Goal: Information Seeking & Learning: Learn about a topic

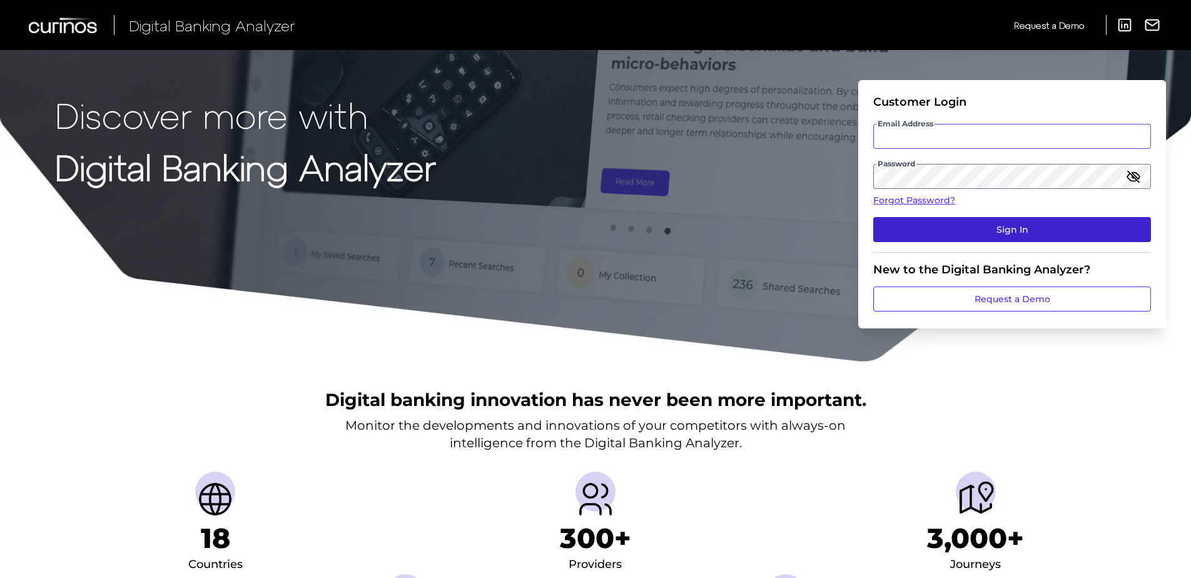
type input "[EMAIL_ADDRESS][PERSON_NAME][DOMAIN_NAME]"
click at [972, 238] on button "Sign In" at bounding box center [1012, 229] width 278 height 25
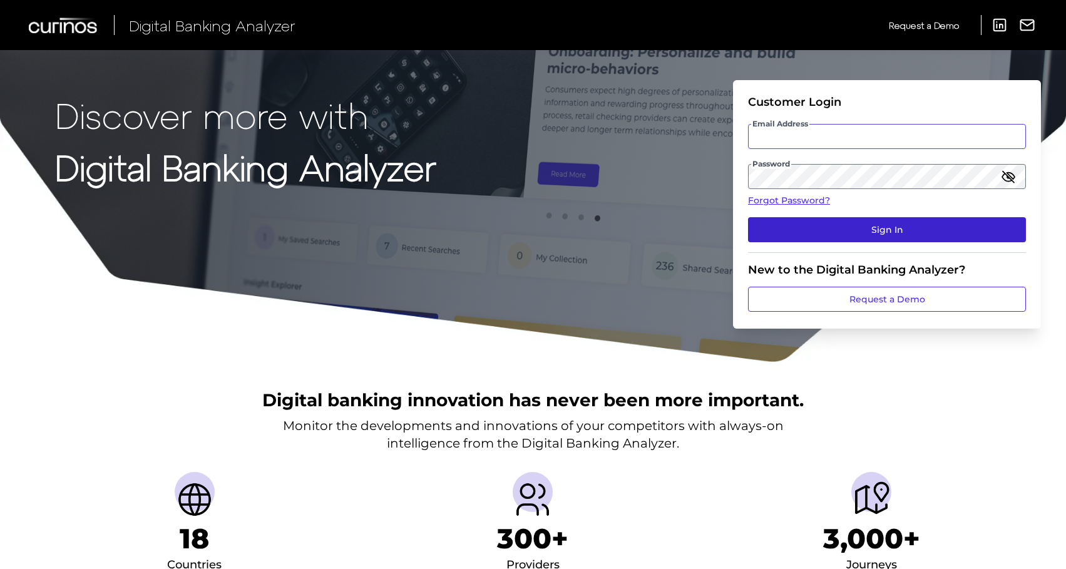
type input "[EMAIL_ADDRESS][PERSON_NAME][DOMAIN_NAME]"
click at [823, 238] on button "Sign In" at bounding box center [887, 229] width 278 height 25
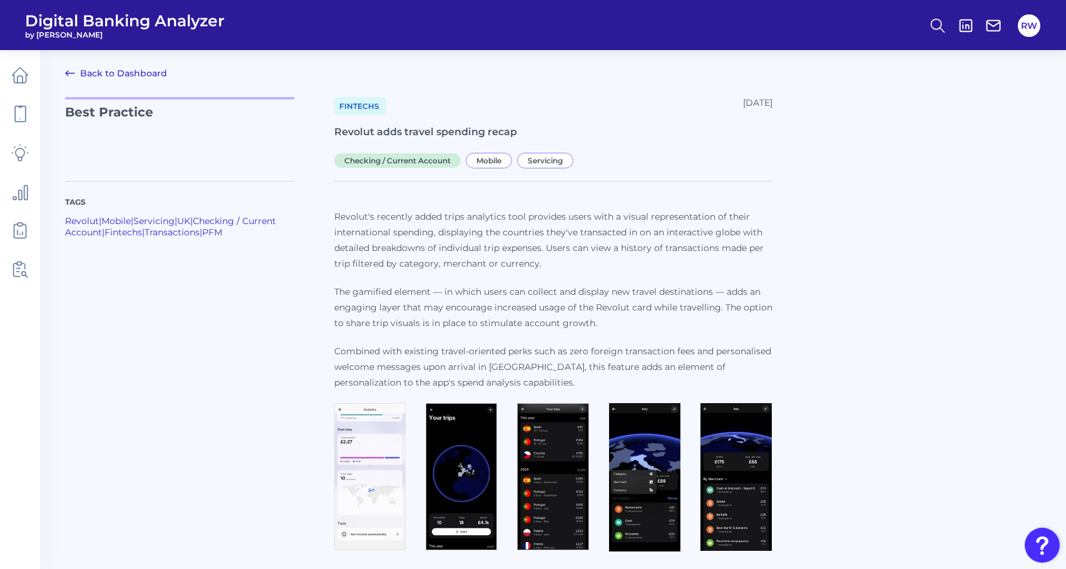
scroll to position [6, 0]
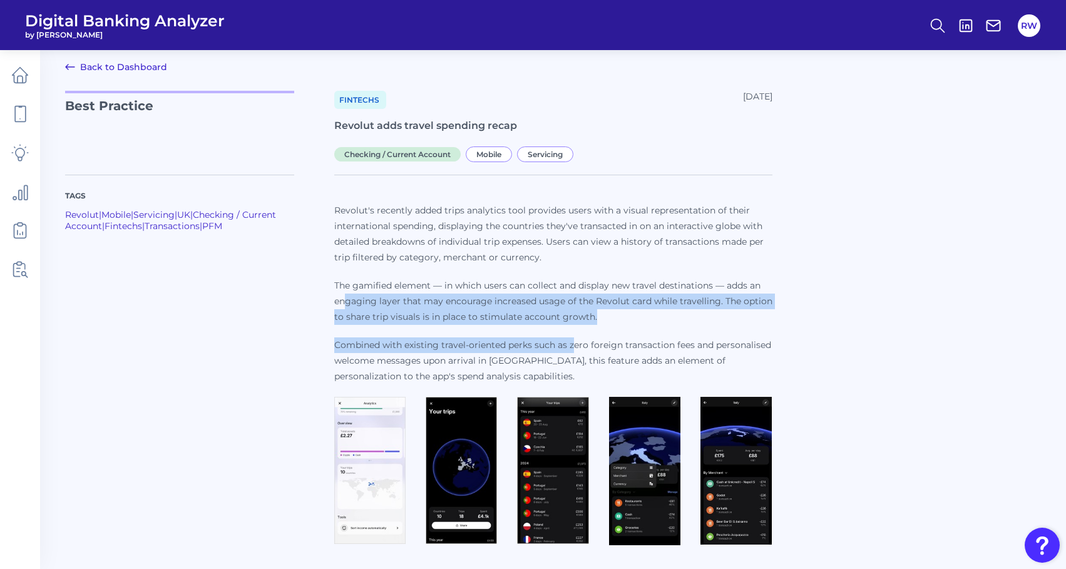
drag, startPoint x: 343, startPoint y: 298, endPoint x: 573, endPoint y: 345, distance: 234.5
click at [573, 345] on p "Revolut's recently added trips analytics tool provides users with a visual repr…" at bounding box center [553, 293] width 438 height 181
drag, startPoint x: 573, startPoint y: 345, endPoint x: 656, endPoint y: 324, distance: 86.5
click at [656, 324] on p "The gamified element — in which users can collect and display new travel destin…" at bounding box center [553, 301] width 438 height 47
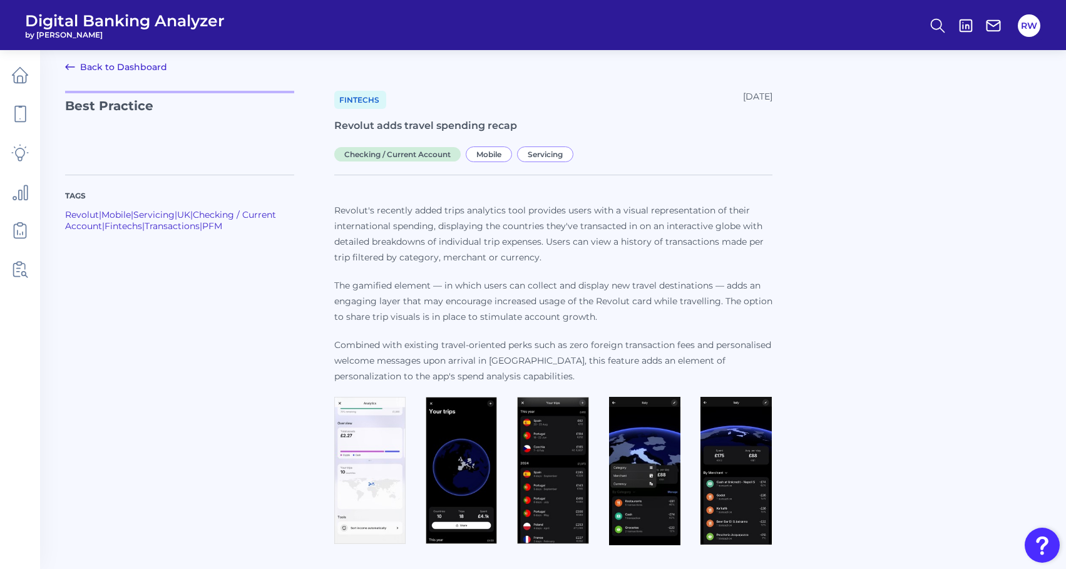
click at [437, 291] on p "The gamified element — in which users can collect and display new travel destin…" at bounding box center [553, 301] width 438 height 47
click at [624, 318] on p "The gamified element — in which users can collect and display new travel destin…" at bounding box center [553, 301] width 438 height 47
drag, startPoint x: 464, startPoint y: 341, endPoint x: 471, endPoint y: 347, distance: 8.8
click at [471, 347] on p "Combined with existing travel-oriented perks such as zero foreign transaction f…" at bounding box center [553, 360] width 438 height 47
drag, startPoint x: 471, startPoint y: 347, endPoint x: 442, endPoint y: 280, distance: 72.6
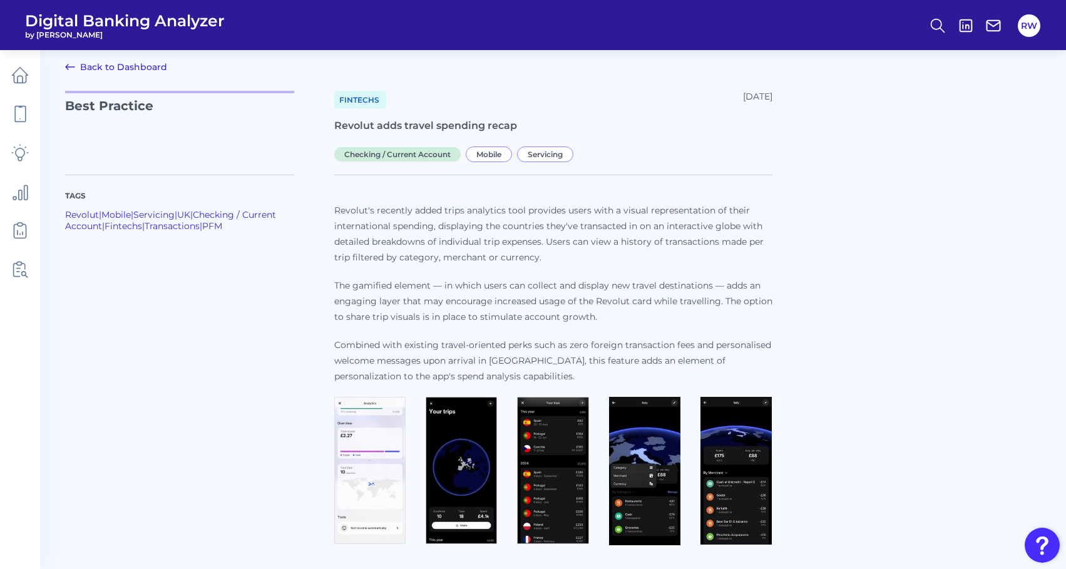
click at [442, 280] on p "The gamified element — in which users can collect and display new travel destin…" at bounding box center [553, 301] width 438 height 47
drag, startPoint x: 438, startPoint y: 285, endPoint x: 445, endPoint y: 286, distance: 7.0
click at [445, 286] on p "The gamified element — in which users can collect and display new travel destin…" at bounding box center [553, 301] width 438 height 47
click at [464, 364] on p "Combined with existing travel-oriented perks such as zero foreign transaction f…" at bounding box center [553, 360] width 438 height 47
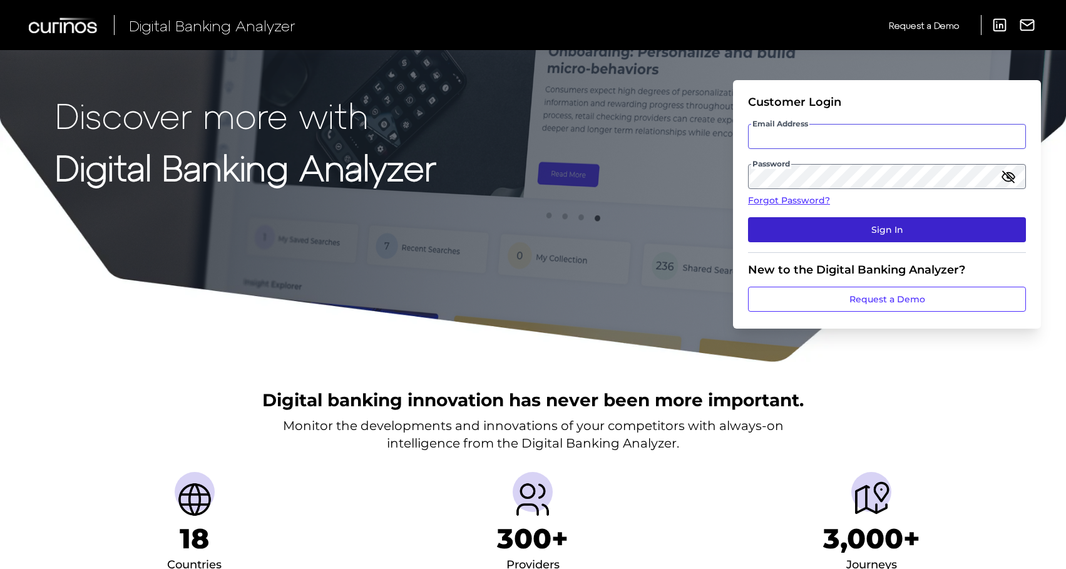
type input "[EMAIL_ADDRESS][PERSON_NAME][DOMAIN_NAME]"
click at [890, 230] on button "Sign In" at bounding box center [887, 229] width 278 height 25
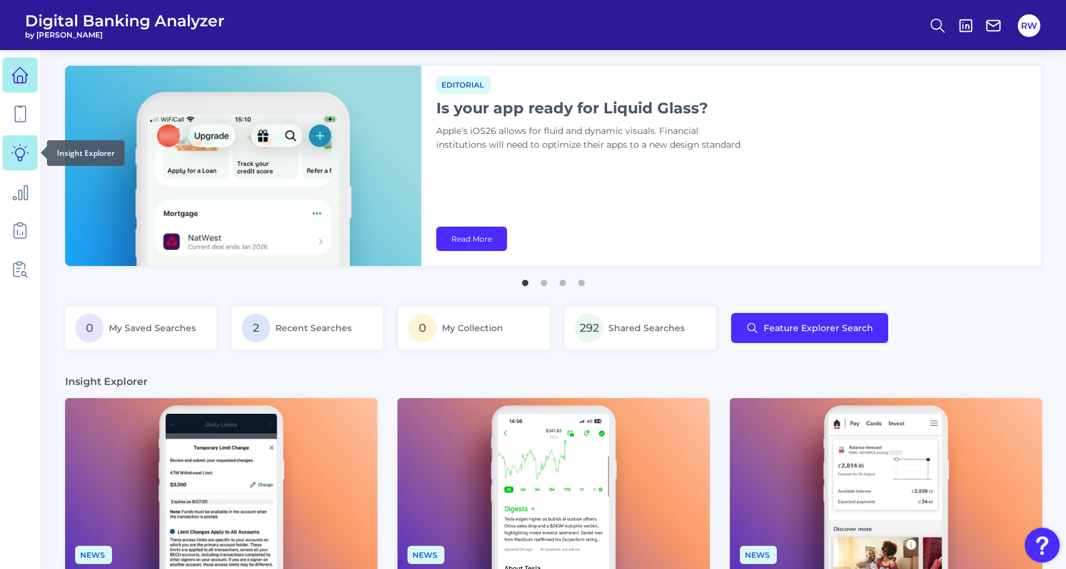
click at [16, 155] on icon at bounding box center [20, 153] width 16 height 16
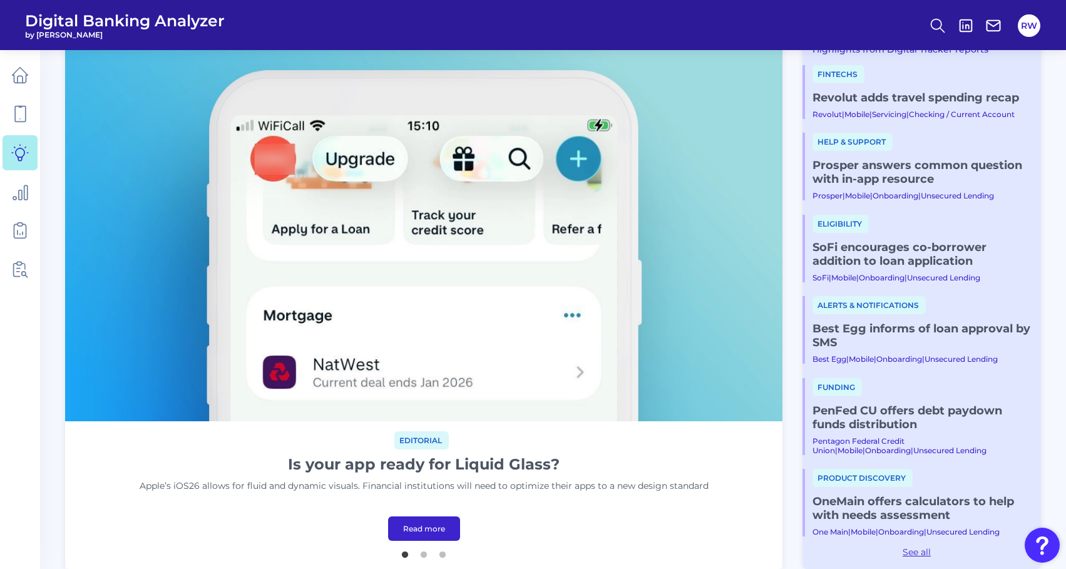
scroll to position [63, 0]
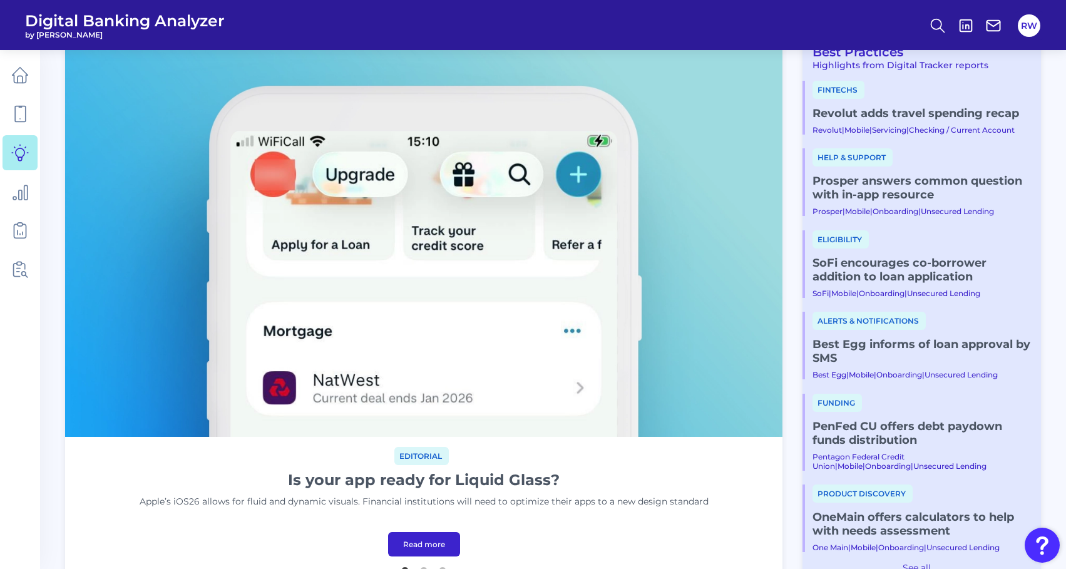
click at [940, 114] on link "Revolut adds travel spending recap​" at bounding box center [921, 113] width 218 height 14
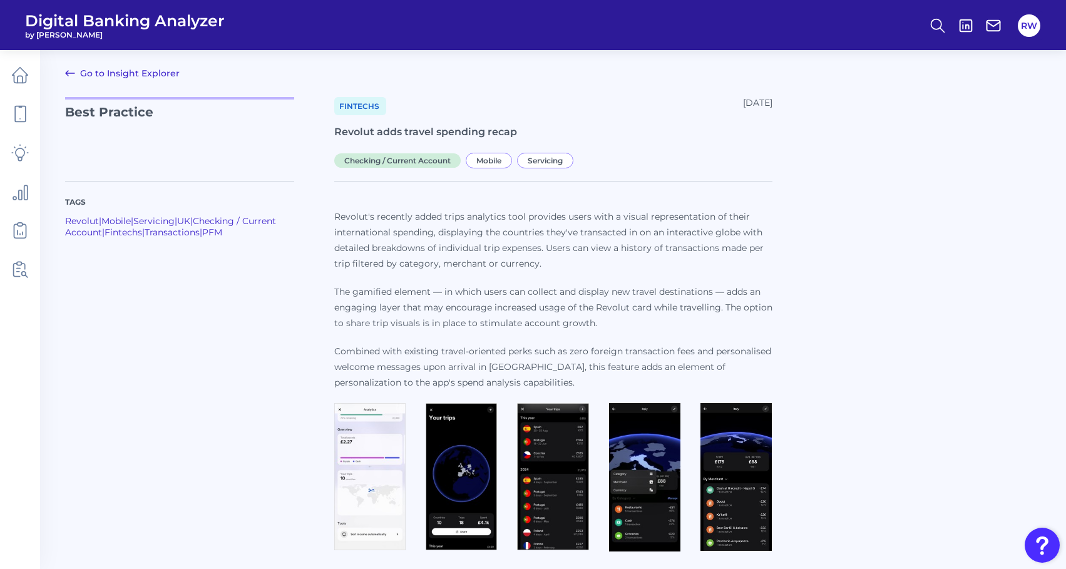
click at [438, 286] on p "The gamified element — in which users can collect and display new travel destin…" at bounding box center [553, 307] width 438 height 47
click at [563, 280] on p "Revolut's recently added trips analytics tool provides users with a visual repr…" at bounding box center [553, 299] width 438 height 181
click at [559, 303] on p "The gamified element — in which users can collect and display new travel destin…" at bounding box center [553, 307] width 438 height 47
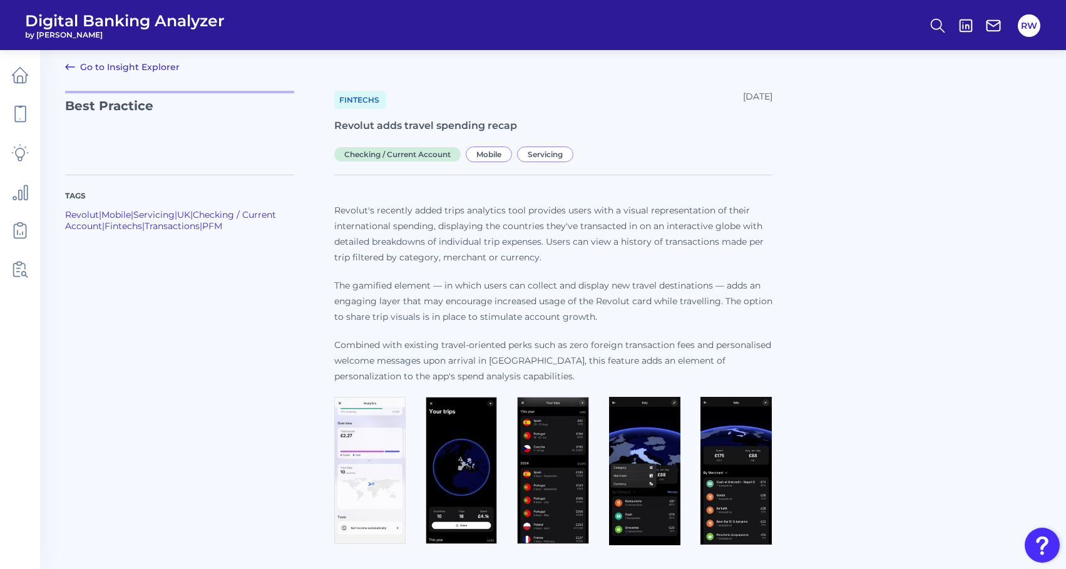
click at [65, 70] on icon at bounding box center [70, 66] width 15 height 15
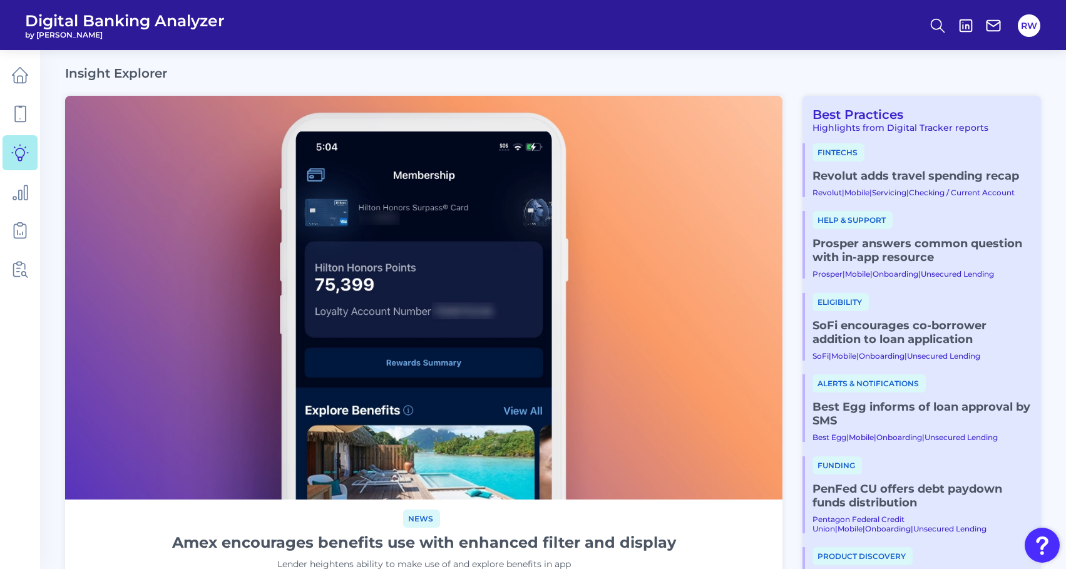
click at [899, 171] on link "Revolut adds travel spending recap​" at bounding box center [921, 176] width 218 height 14
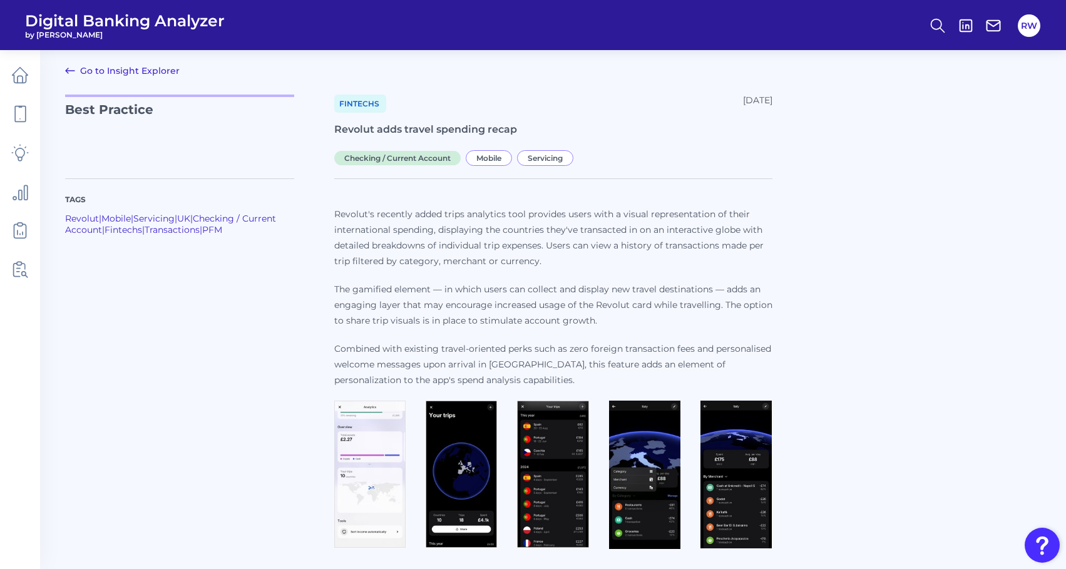
scroll to position [6, 0]
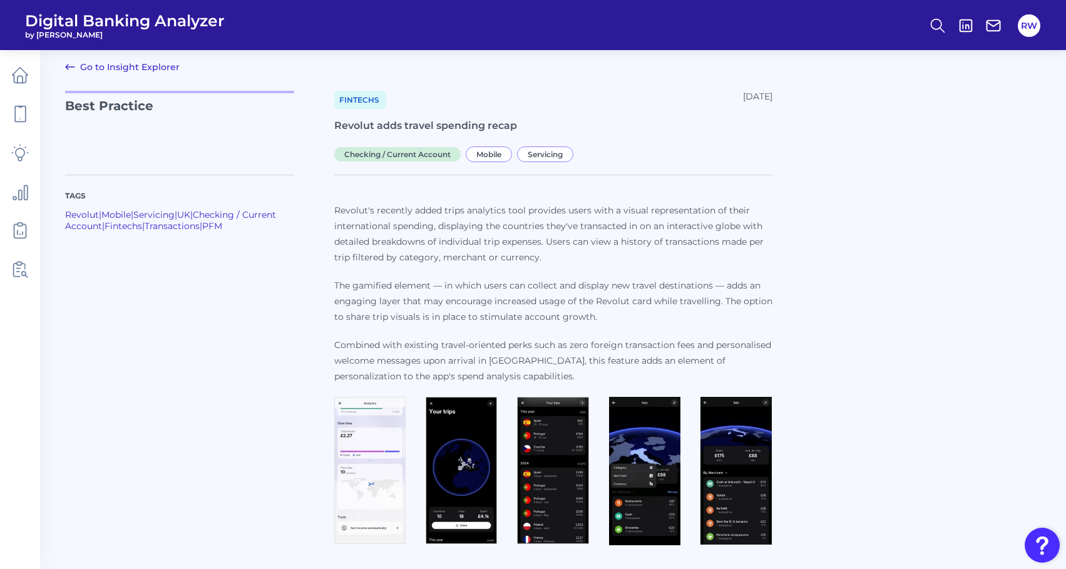
click at [134, 291] on div "Tags Revolut | Mobile | Servicing | UK | Checking / Current Account | Fintechs …" at bounding box center [199, 362] width 269 height 375
click at [583, 262] on p "Revolut's recently added trips analytics tool provides users with a visual repr…" at bounding box center [553, 234] width 438 height 63
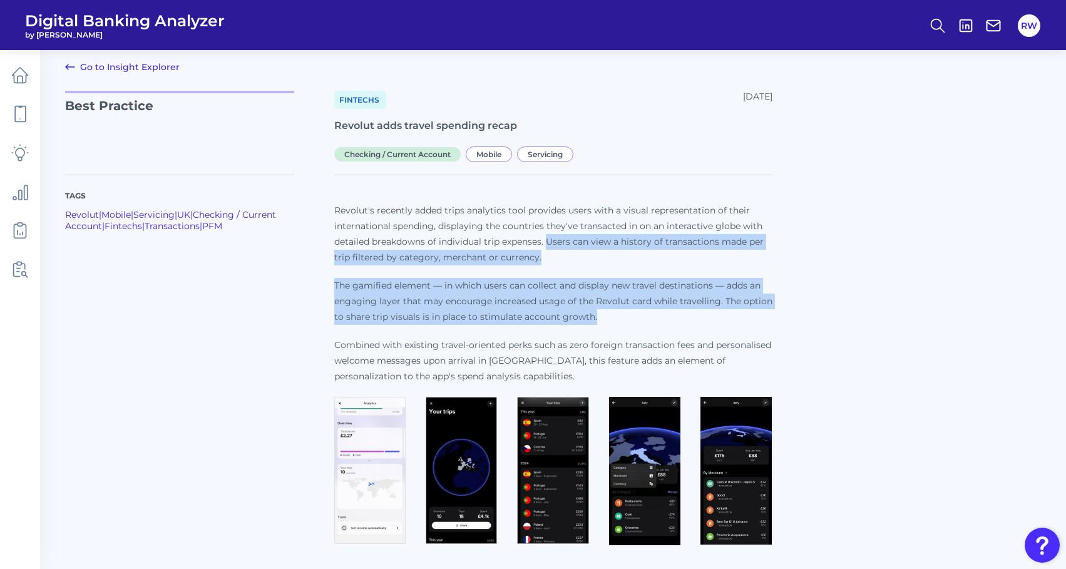
drag, startPoint x: 546, startPoint y: 245, endPoint x: 724, endPoint y: 310, distance: 189.2
click at [724, 310] on p "Revolut's recently added trips analytics tool provides users with a visual repr…" at bounding box center [553, 293] width 438 height 181
drag, startPoint x: 724, startPoint y: 310, endPoint x: 643, endPoint y: 320, distance: 81.3
click at [643, 320] on p "The gamified element — in which users can collect and display new travel destin…" at bounding box center [553, 301] width 438 height 47
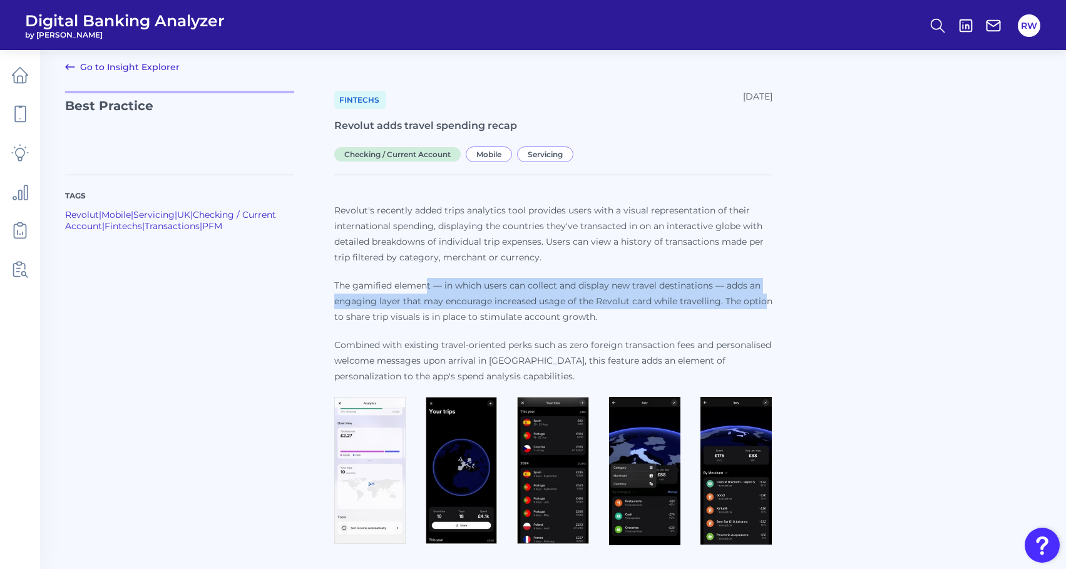
drag, startPoint x: 428, startPoint y: 281, endPoint x: 768, endPoint y: 303, distance: 340.5
click at [768, 303] on p "The gamified element — in which users can collect and display new travel destin…" at bounding box center [553, 301] width 438 height 47
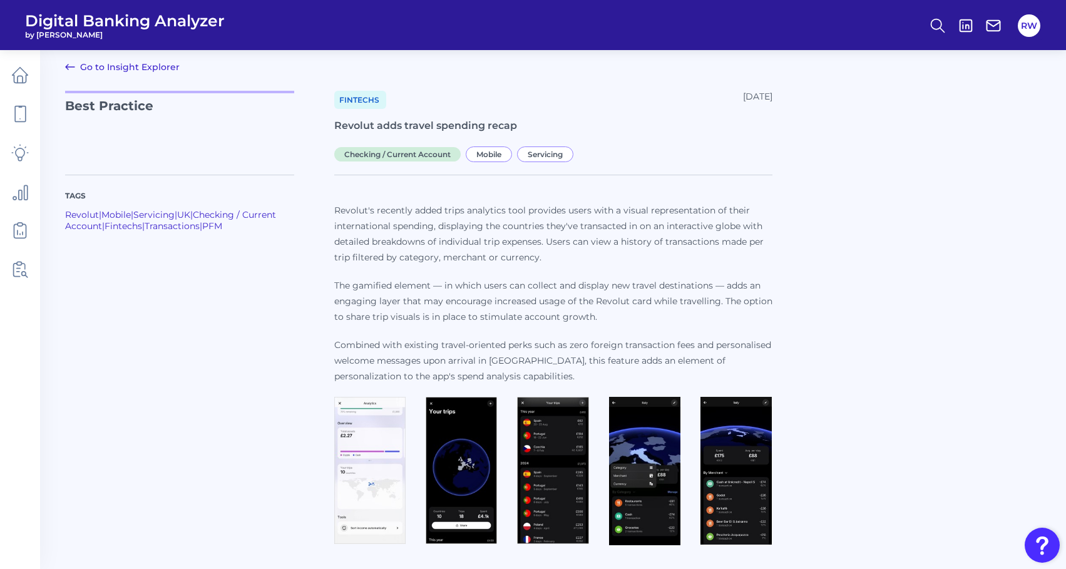
drag, startPoint x: 768, startPoint y: 303, endPoint x: 787, endPoint y: 318, distance: 24.9
click at [787, 318] on div "Tags Revolut | Mobile | Servicing | UK | Checking / Current Account | Fintechs …" at bounding box center [552, 355] width 975 height 390
drag, startPoint x: 444, startPoint y: 290, endPoint x: 434, endPoint y: 287, distance: 9.7
click at [434, 287] on p "The gamified element — in which users can collect and display new travel destin…" at bounding box center [553, 301] width 438 height 47
click at [518, 278] on p "The gamified element — in which users can collect and display new travel destin…" at bounding box center [553, 301] width 438 height 47
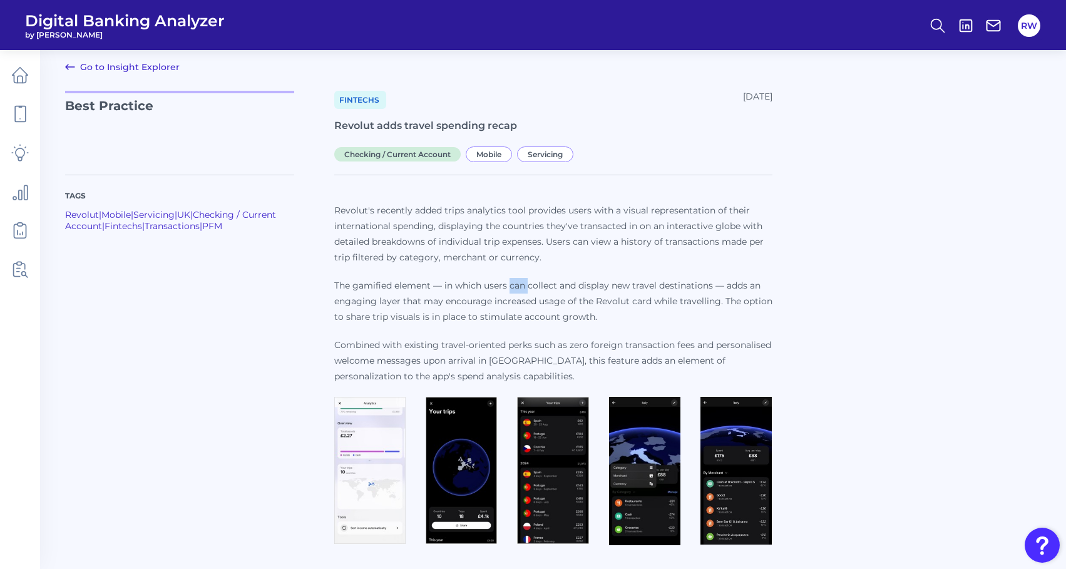
click at [518, 278] on p "The gamified element — in which users can collect and display new travel destin…" at bounding box center [553, 301] width 438 height 47
click at [451, 308] on p "The gamified element — in which users can collect and display new travel destin…" at bounding box center [553, 301] width 438 height 47
click at [451, 258] on p "Revolut's recently added trips analytics tool provides users with a visual repr…" at bounding box center [553, 234] width 438 height 63
click at [471, 244] on p "Revolut's recently added trips analytics tool provides users with a visual repr…" at bounding box center [553, 234] width 438 height 63
click at [484, 253] on p "Revolut's recently added trips analytics tool provides users with a visual repr…" at bounding box center [553, 234] width 438 height 63
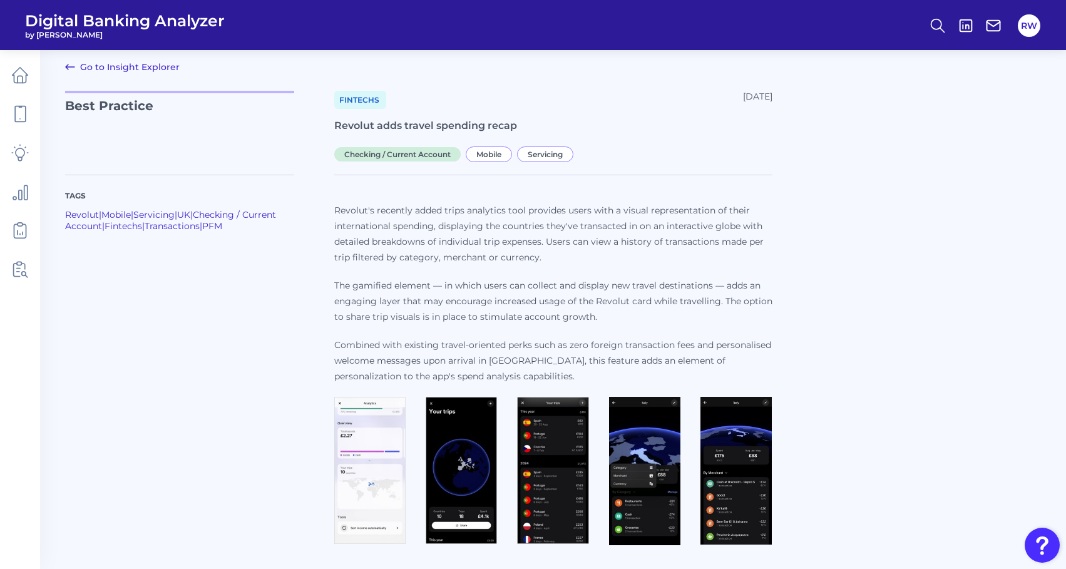
drag, startPoint x: 484, startPoint y: 253, endPoint x: 492, endPoint y: 253, distance: 7.5
click at [492, 253] on p "Revolut's recently added trips analytics tool provides users with a visual repr…" at bounding box center [553, 234] width 438 height 63
click at [497, 253] on p "Revolut's recently added trips analytics tool provides users with a visual repr…" at bounding box center [553, 234] width 438 height 63
click at [587, 320] on p "The gamified element — in which users can collect and display new travel destin…" at bounding box center [553, 301] width 438 height 47
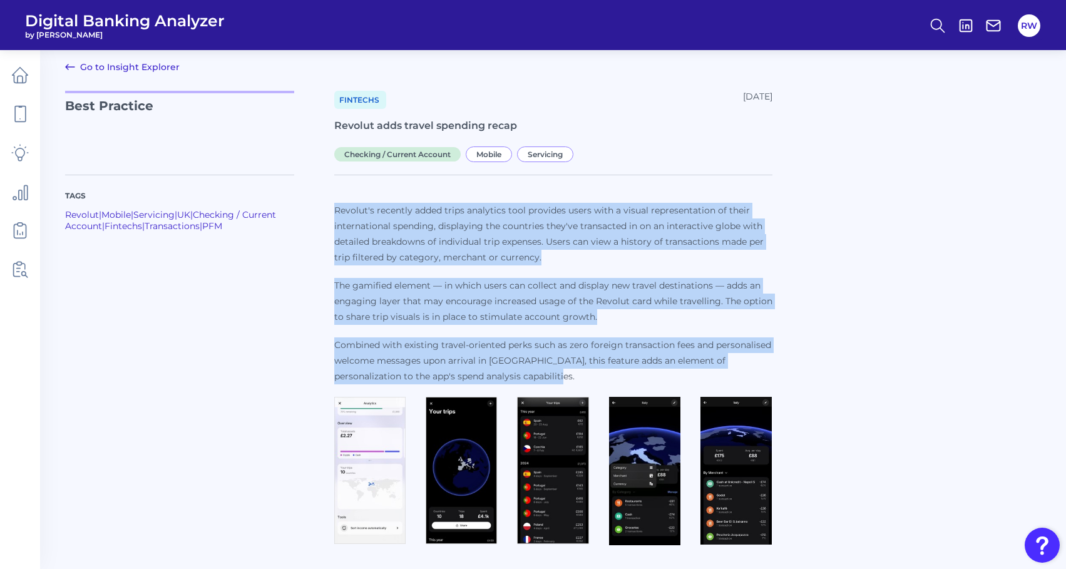
drag, startPoint x: 506, startPoint y: 376, endPoint x: 334, endPoint y: 212, distance: 237.2
click at [334, 212] on p "Revolut's recently added trips analytics tool provides users with a visual repr…" at bounding box center [553, 293] width 438 height 181
drag, startPoint x: 334, startPoint y: 212, endPoint x: 379, endPoint y: 269, distance: 72.6
click at [379, 269] on p "Revolut's recently added trips analytics tool provides users with a visual repr…" at bounding box center [553, 293] width 438 height 181
click at [410, 307] on p "The gamified element — in which users can collect and display new travel destin…" at bounding box center [553, 301] width 438 height 47
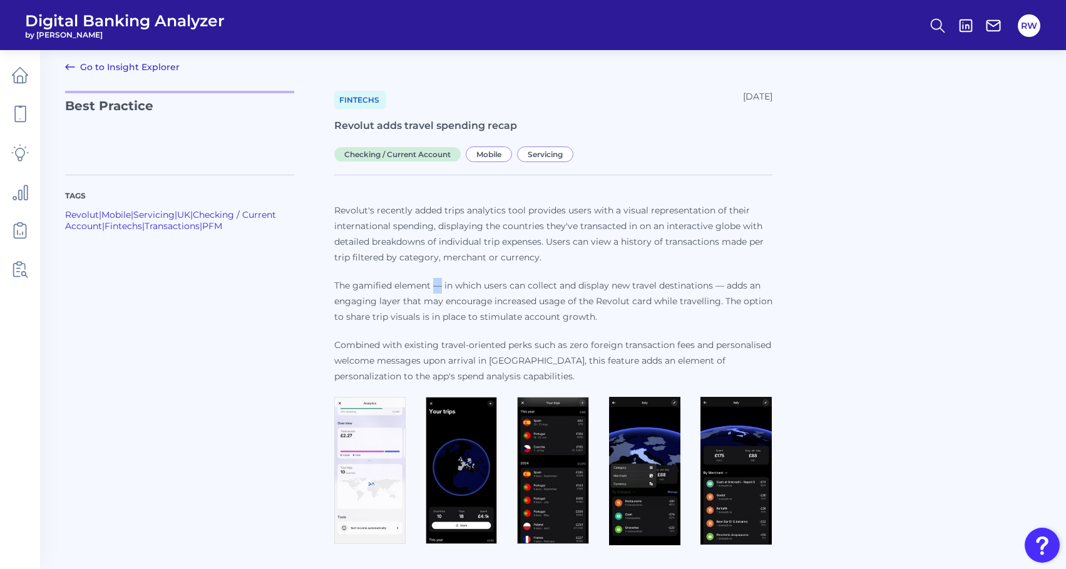
drag, startPoint x: 443, startPoint y: 287, endPoint x: 435, endPoint y: 285, distance: 7.7
click at [435, 285] on p "The gamified element — in which users can collect and display new travel destin…" at bounding box center [553, 301] width 438 height 47
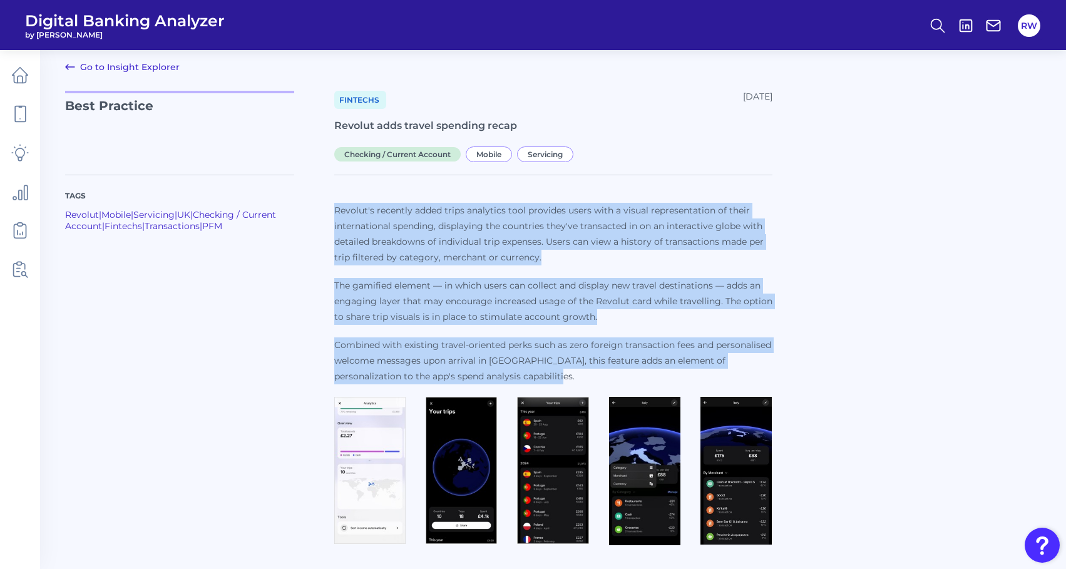
drag, startPoint x: 512, startPoint y: 370, endPoint x: 334, endPoint y: 200, distance: 246.1
click at [334, 200] on div "Revolut's recently added trips analytics tool provides users with a visual repr…" at bounding box center [553, 362] width 438 height 375
click at [362, 184] on div "Revolut's recently added trips analytics tool provides users with a visual repr…" at bounding box center [553, 362] width 438 height 375
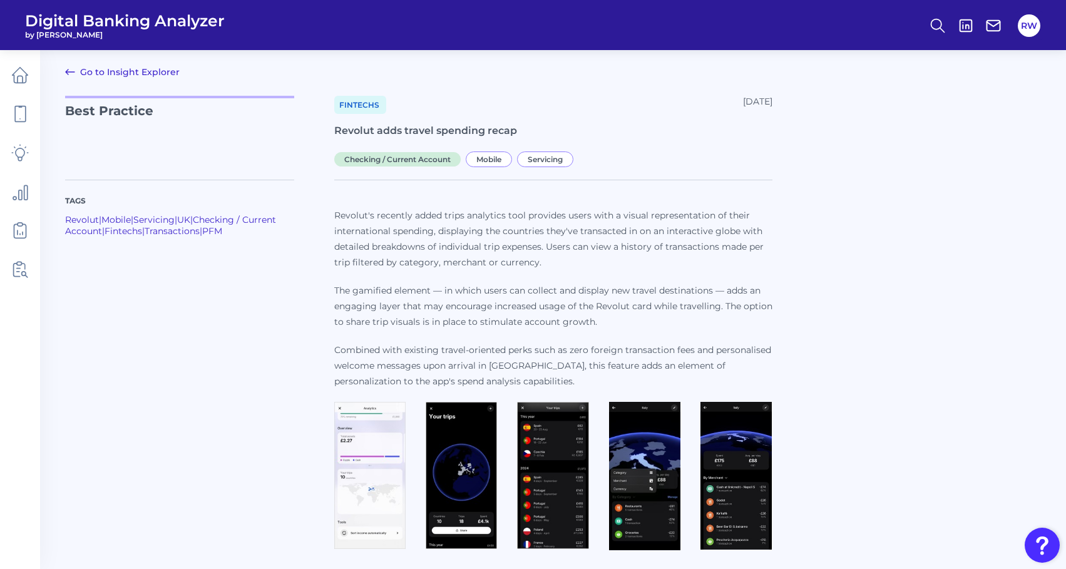
scroll to position [0, 0]
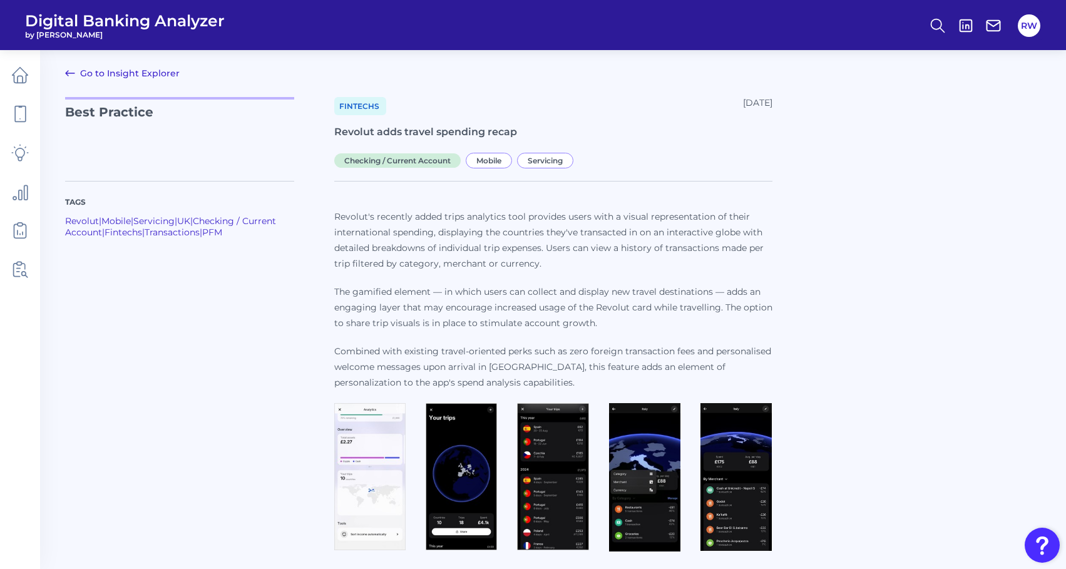
click at [101, 73] on link "Go to Insight Explorer" at bounding box center [122, 73] width 115 height 15
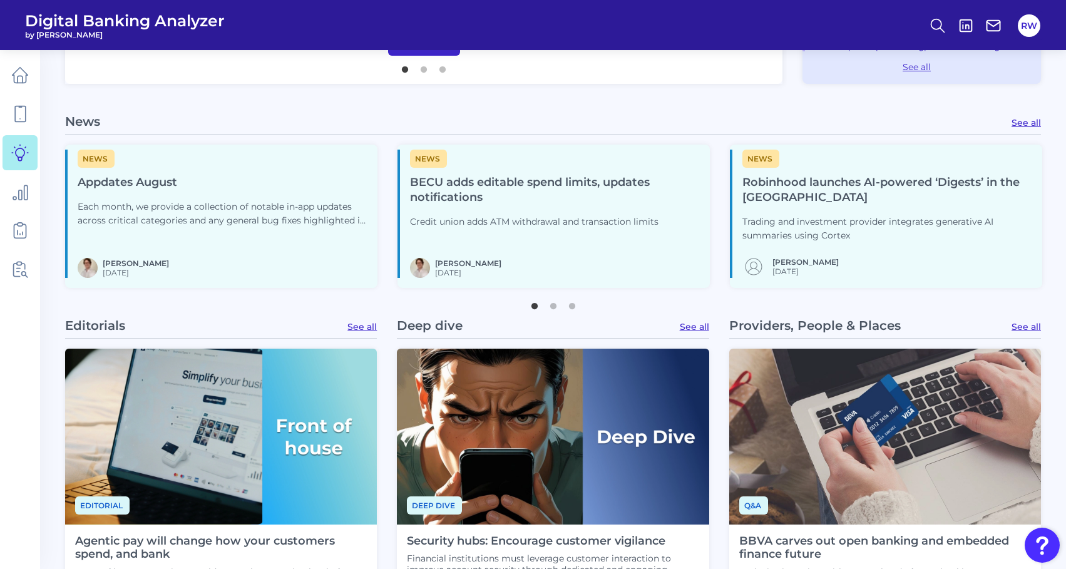
scroll to position [501, 0]
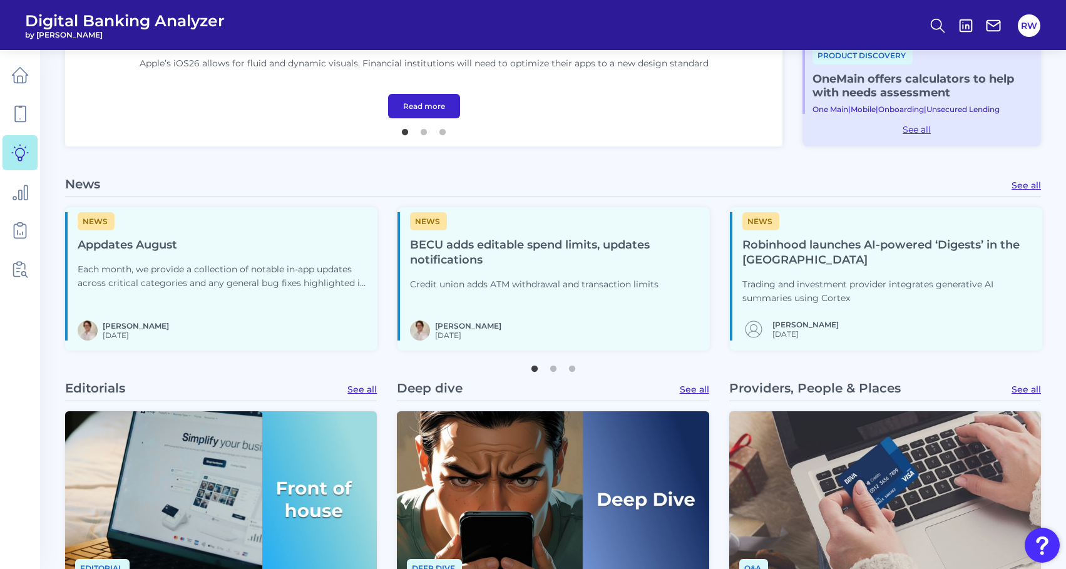
click at [186, 255] on div "News Appdates August Each month, we provide a collection of notable in-app upda…" at bounding box center [223, 257] width 290 height 91
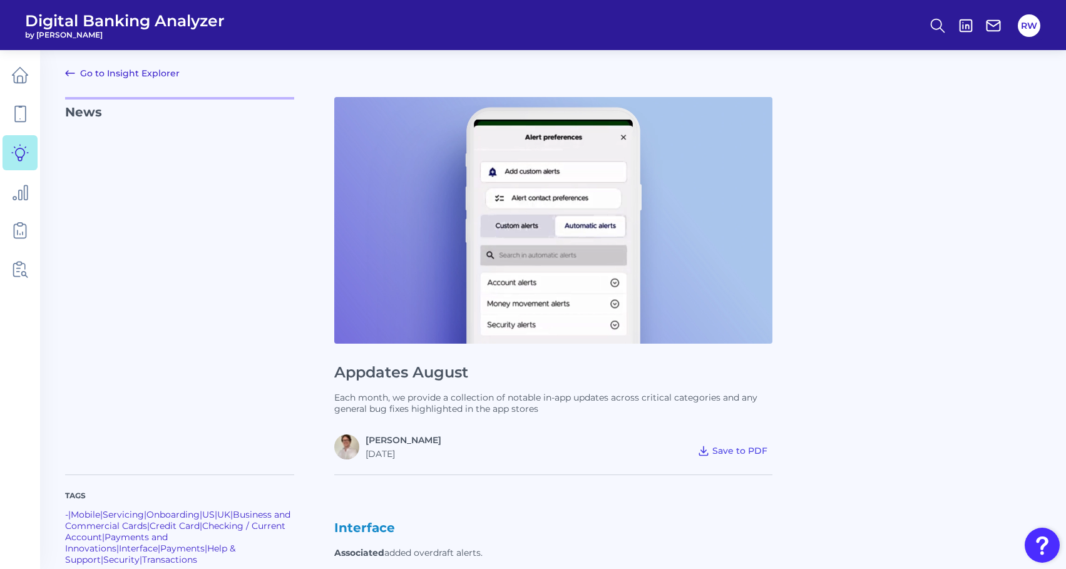
click at [96, 70] on link "Go to Insight Explorer" at bounding box center [122, 73] width 115 height 15
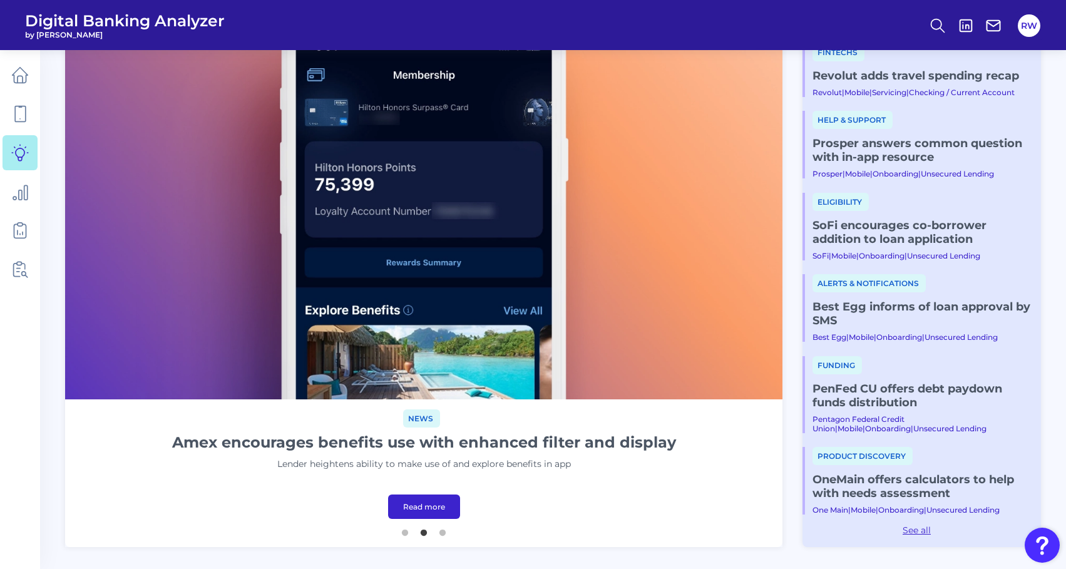
scroll to position [63, 0]
